Goal: Task Accomplishment & Management: Manage account settings

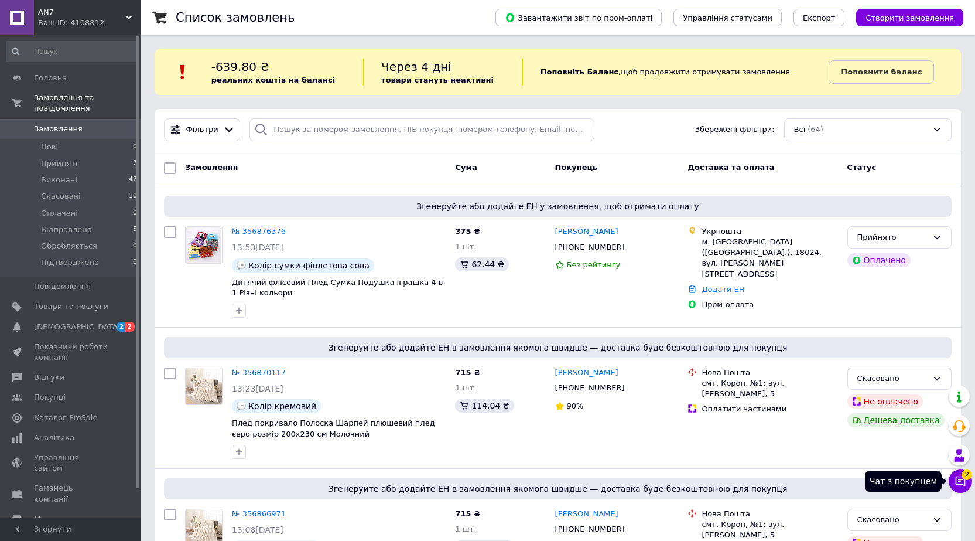
click at [961, 477] on icon at bounding box center [961, 481] width 12 height 12
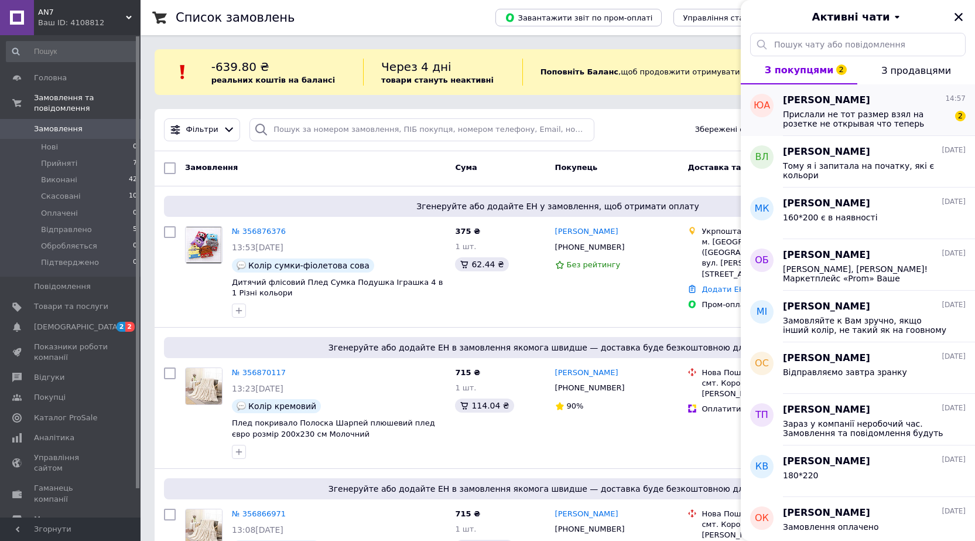
click at [847, 123] on span "Прислали не тот размер взял на розетке не открывая что теперь делать почему не …" at bounding box center [866, 119] width 166 height 19
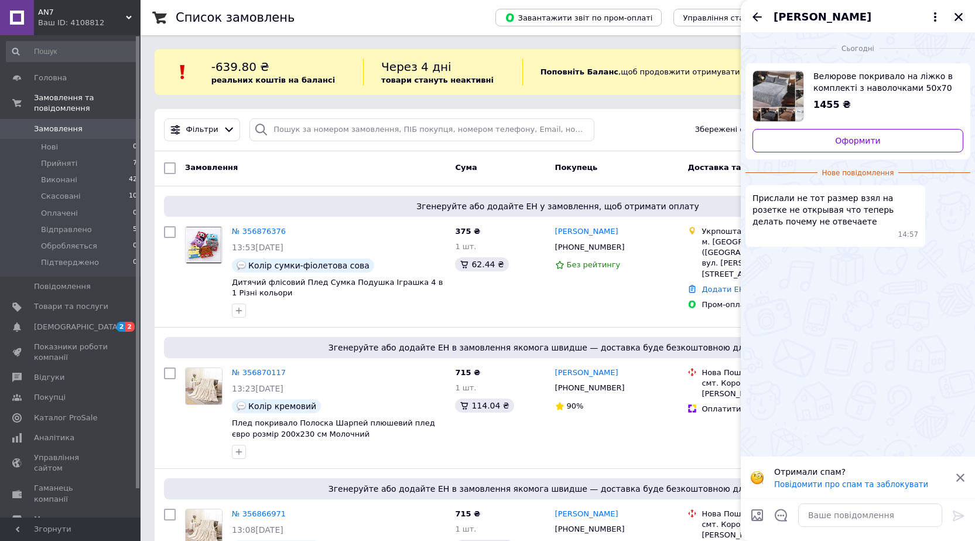
click at [960, 19] on icon "Закрити" at bounding box center [959, 17] width 8 height 8
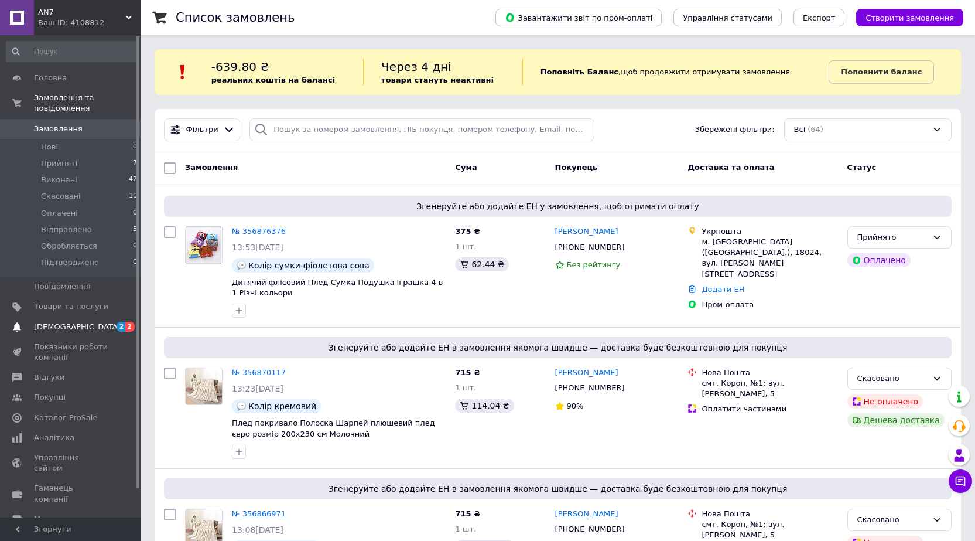
click at [71, 322] on span "[DEMOGRAPHIC_DATA]" at bounding box center [77, 327] width 87 height 11
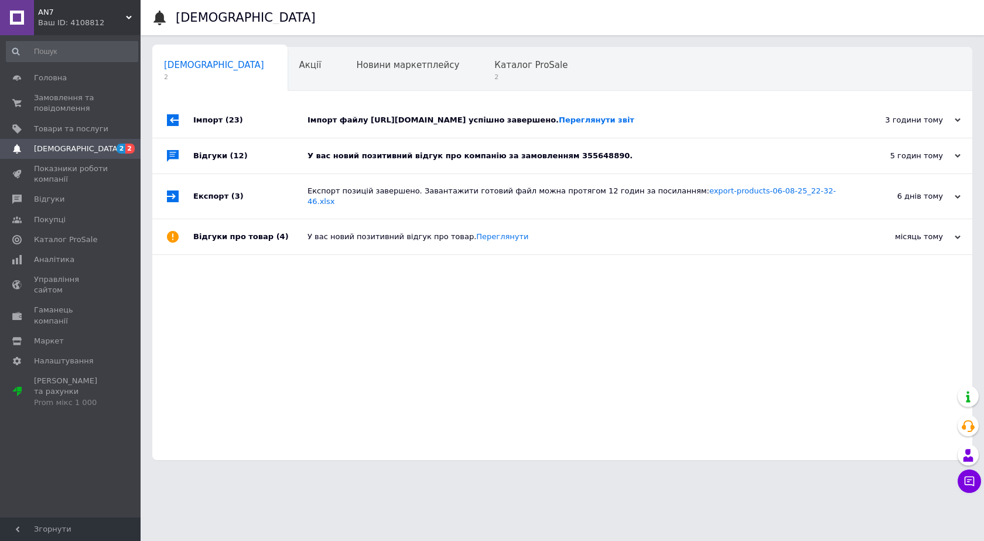
click at [334, 161] on div "У вас новий позитивний відгук про компанію за замовленням 355648890." at bounding box center [575, 156] width 536 height 11
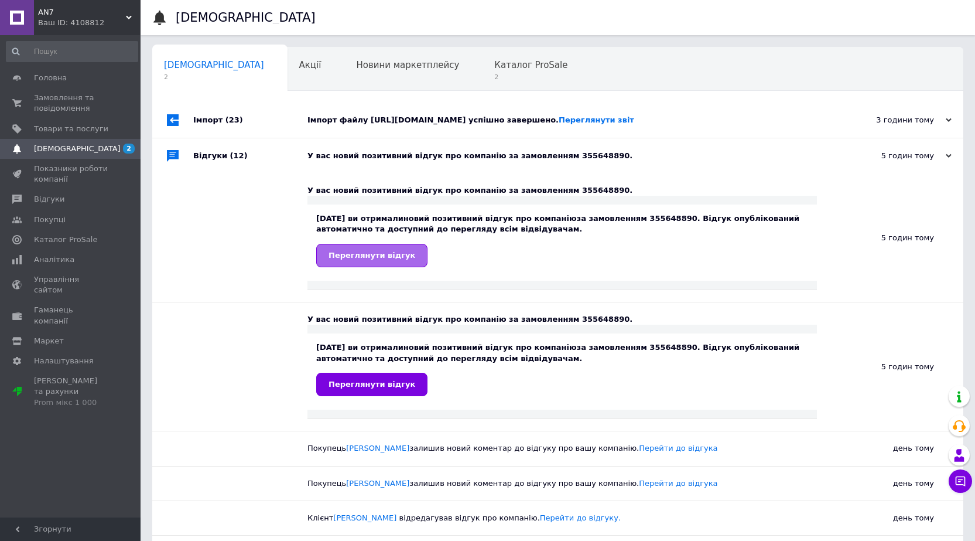
click at [390, 259] on span "Переглянути відгук" at bounding box center [372, 255] width 87 height 9
click at [63, 98] on span "Замовлення та повідомлення" at bounding box center [71, 103] width 74 height 21
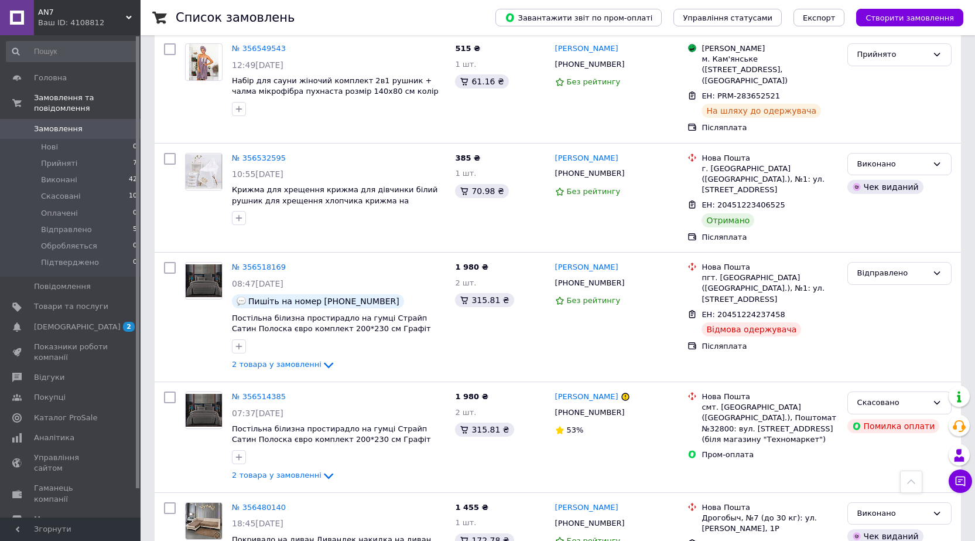
scroll to position [1171, 0]
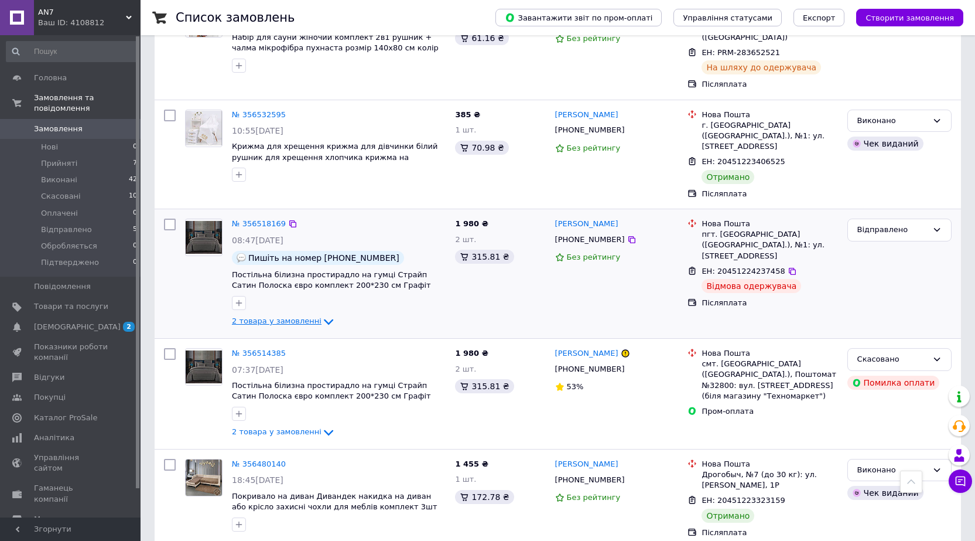
click at [322, 315] on icon at bounding box center [329, 322] width 14 height 14
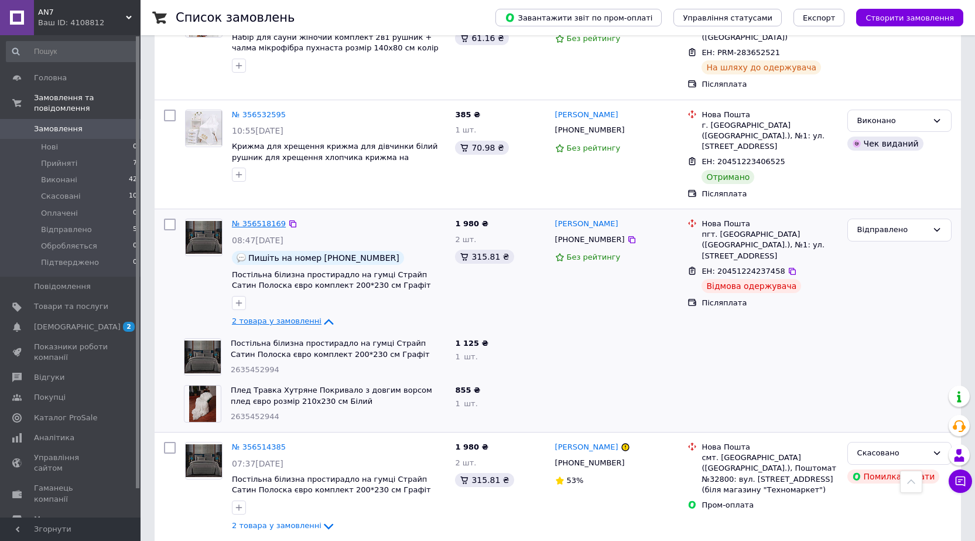
click at [266, 219] on link "№ 356518169" at bounding box center [259, 223] width 54 height 9
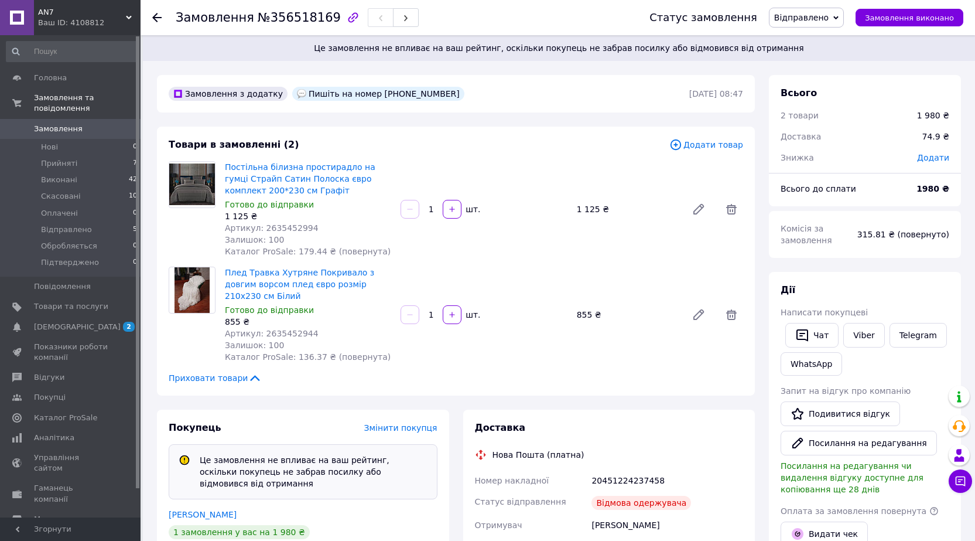
click at [159, 17] on use at bounding box center [156, 17] width 9 height 9
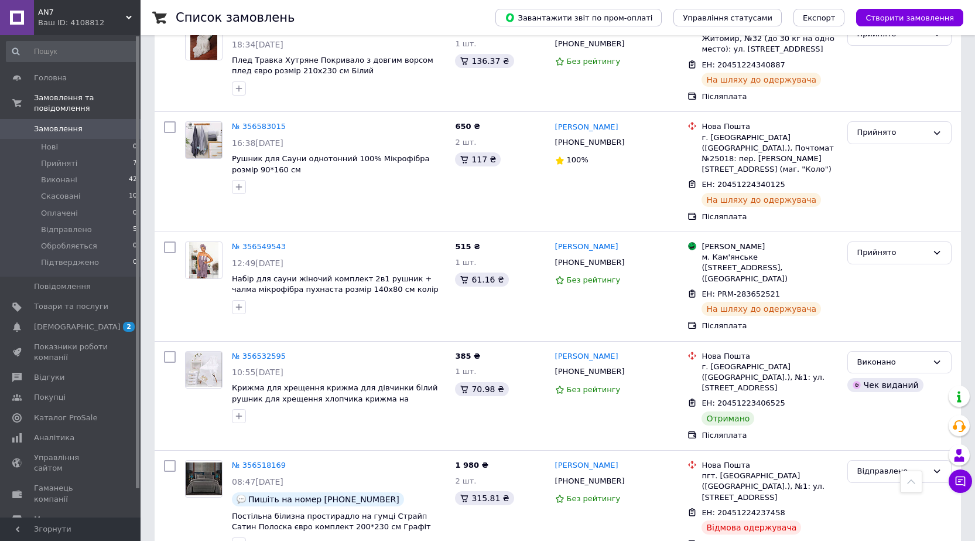
scroll to position [937, 0]
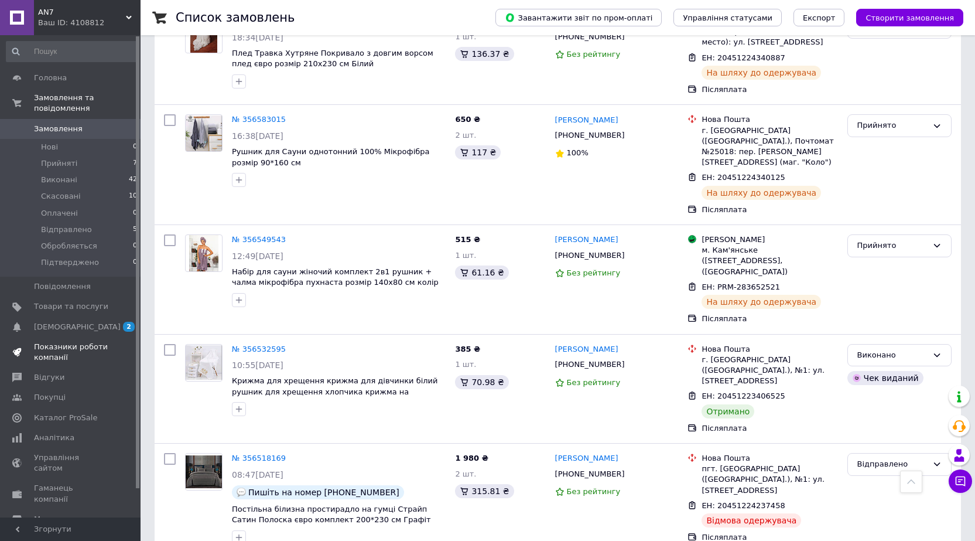
click at [85, 341] on span "Показники роботи компанії" at bounding box center [71, 351] width 74 height 21
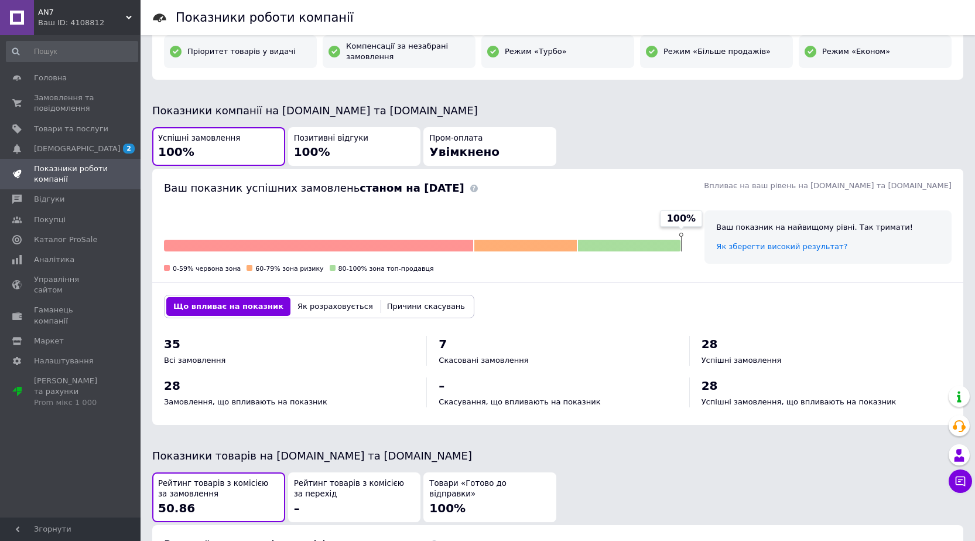
scroll to position [176, 0]
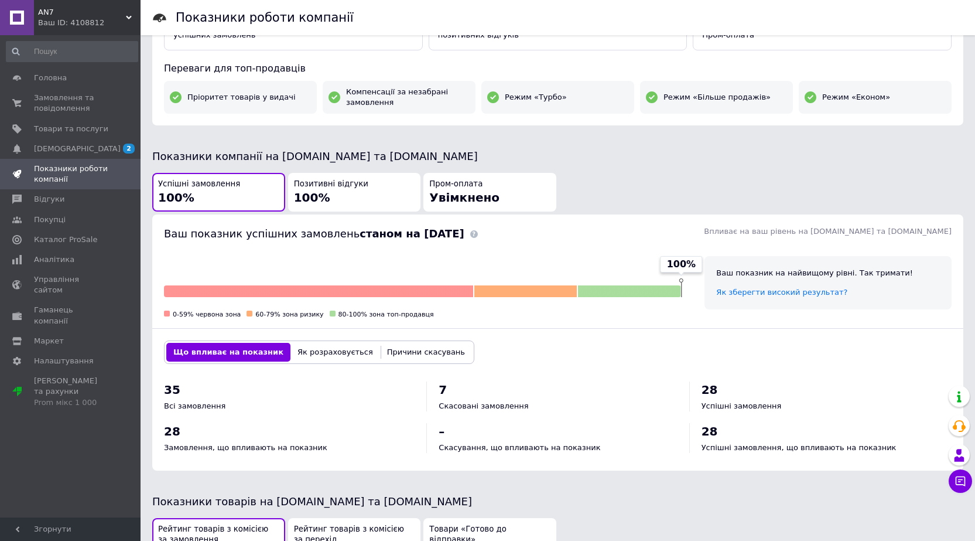
click at [382, 184] on div "Позитивні відгуки 100%" at bounding box center [354, 193] width 121 height 28
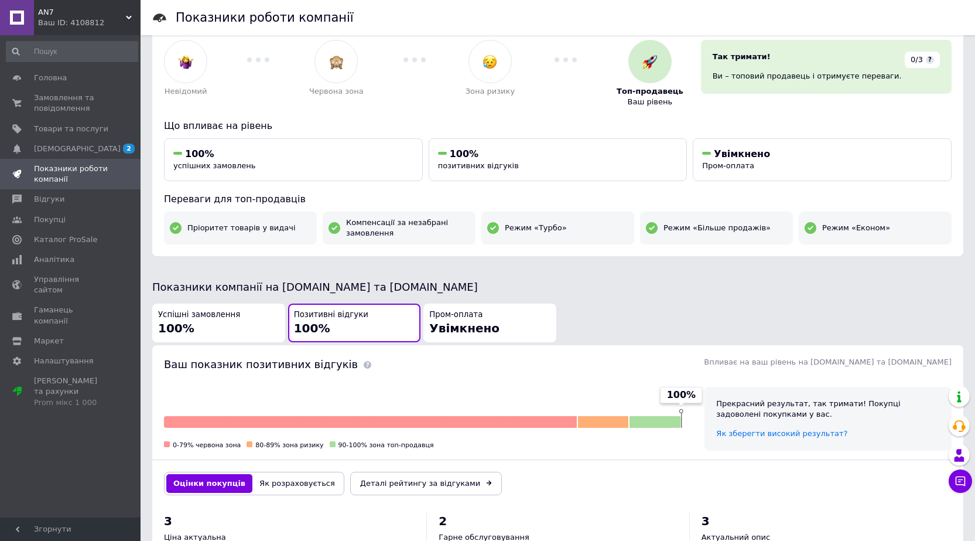
scroll to position [0, 0]
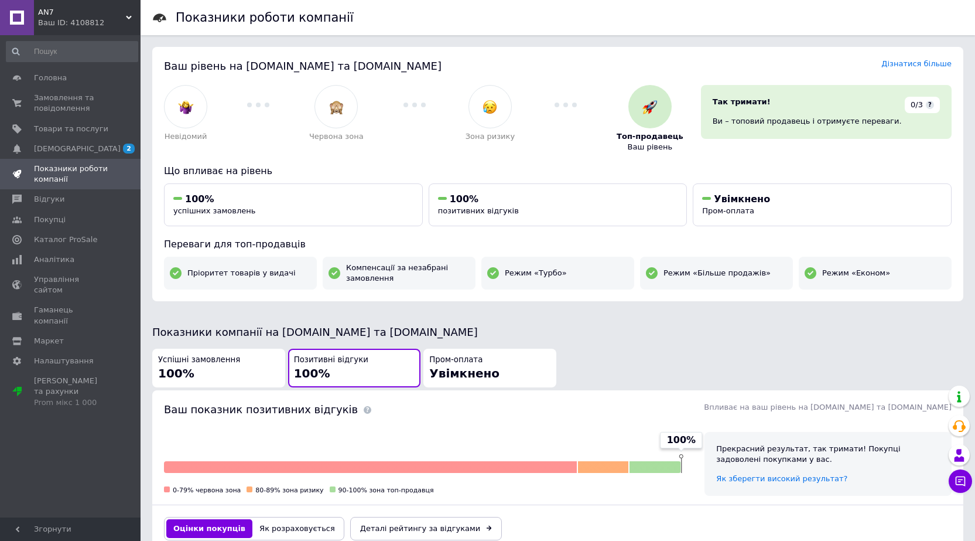
click at [226, 367] on div "Успішні замовлення 100%" at bounding box center [218, 368] width 121 height 28
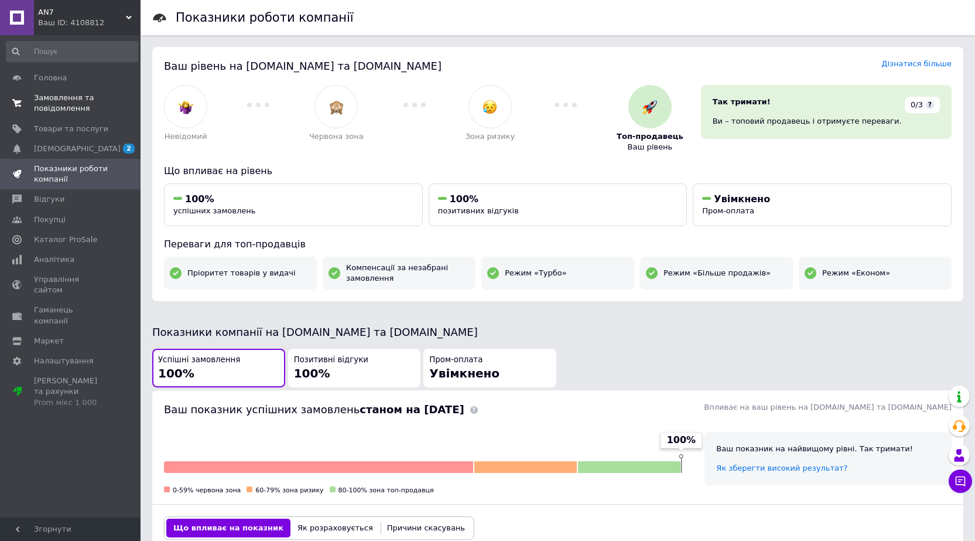
click at [52, 100] on span "Замовлення та повідомлення" at bounding box center [71, 103] width 74 height 21
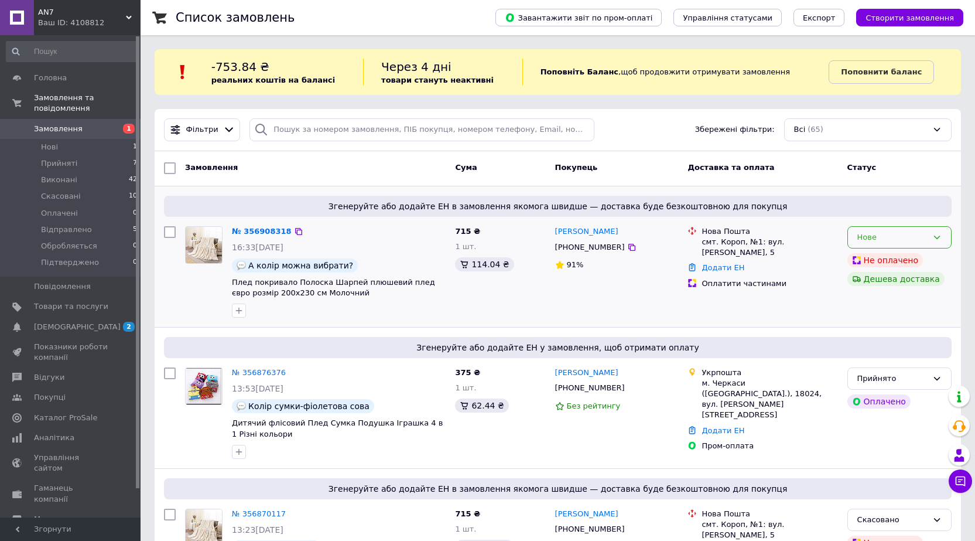
click at [947, 233] on div "Нове" at bounding box center [899, 237] width 104 height 23
click at [914, 256] on li "Прийнято" at bounding box center [899, 262] width 103 height 22
click at [76, 412] on span "Каталог ProSale" at bounding box center [65, 417] width 63 height 11
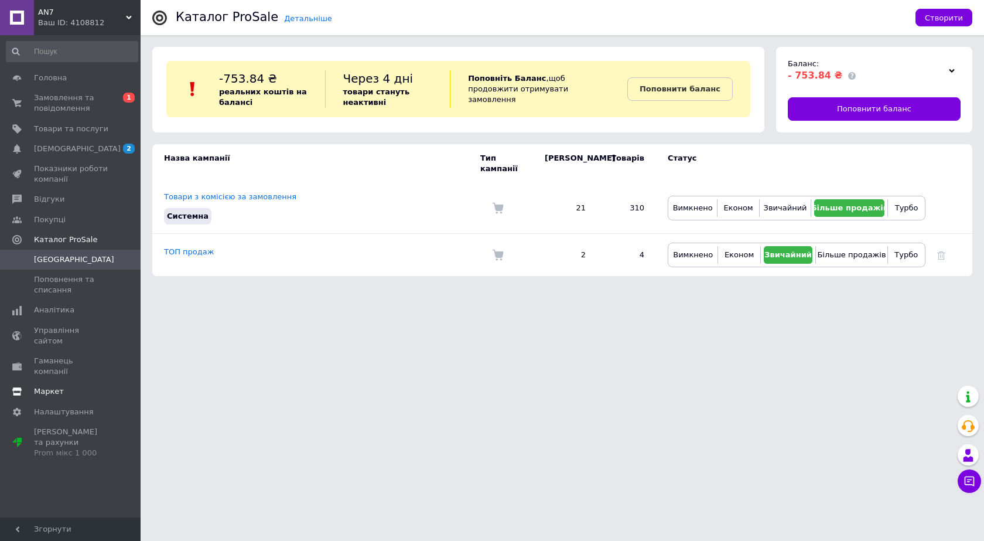
click at [56, 386] on span "Маркет" at bounding box center [49, 391] width 30 height 11
